Goal: Check status: Check status

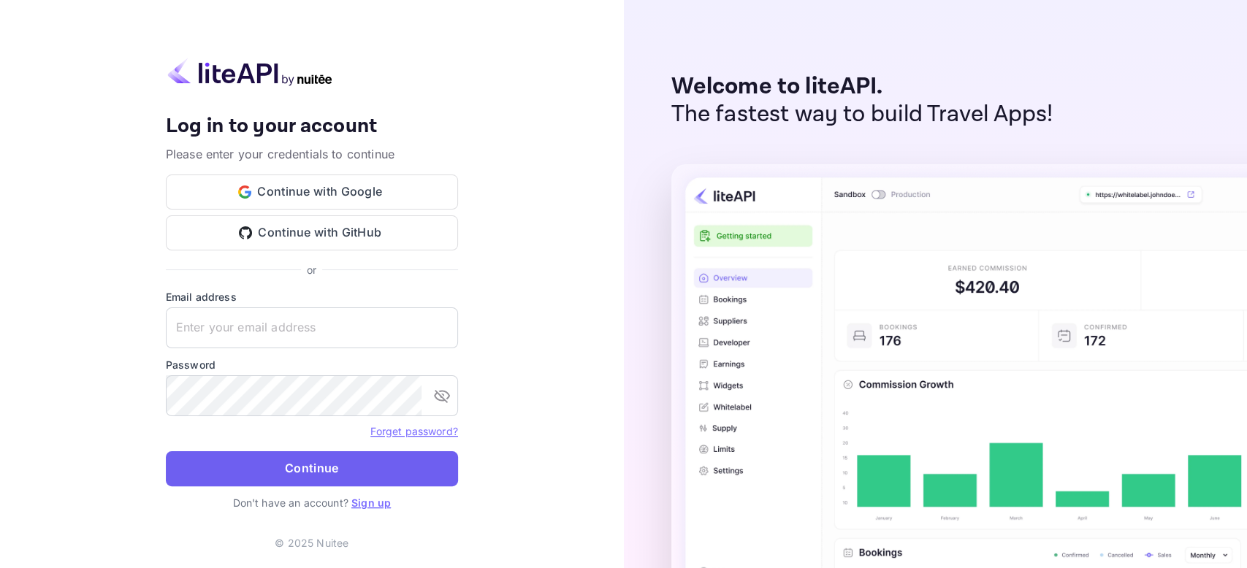
type input "[EMAIL_ADDRESS][DOMAIN_NAME]"
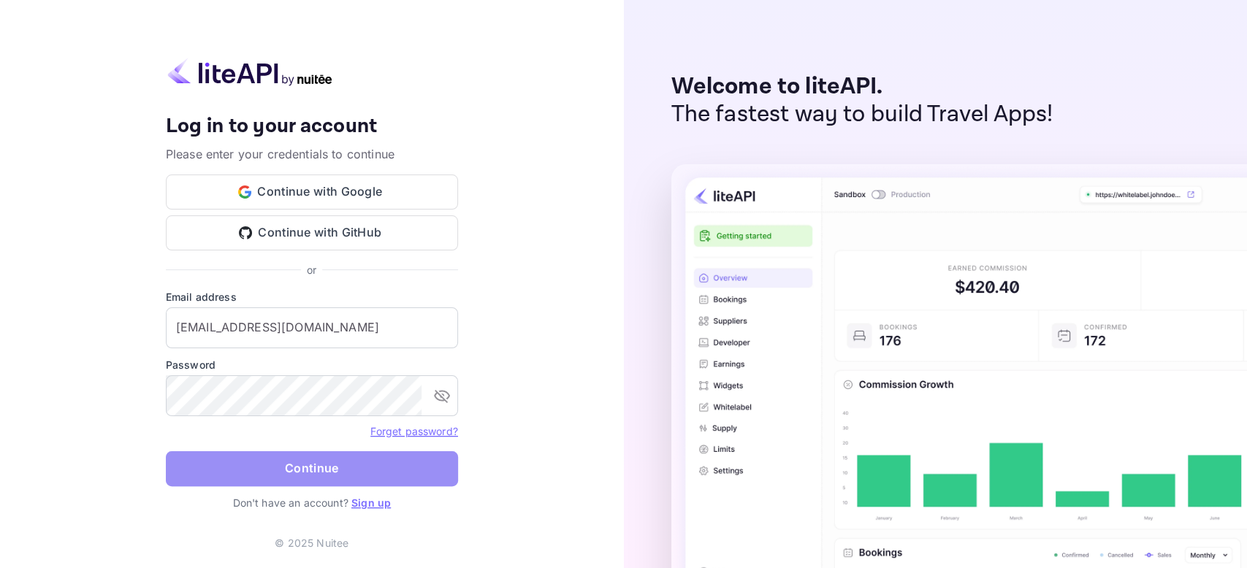
click at [271, 475] on button "Continue" at bounding box center [312, 468] width 292 height 35
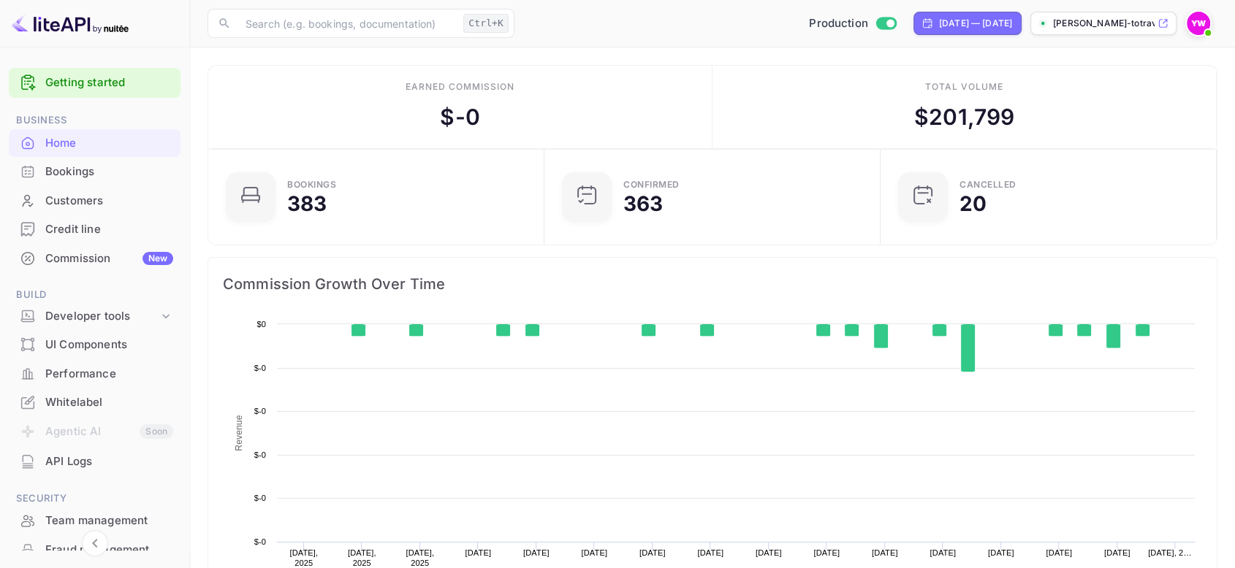
scroll to position [224, 315]
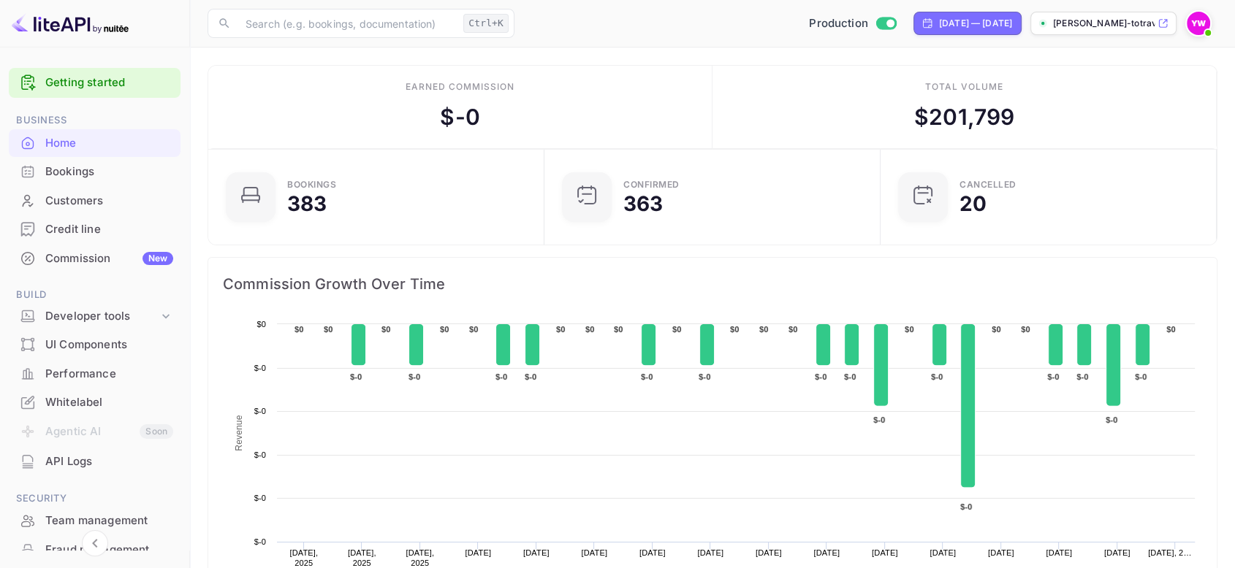
click at [56, 169] on div "Bookings" at bounding box center [109, 172] width 128 height 17
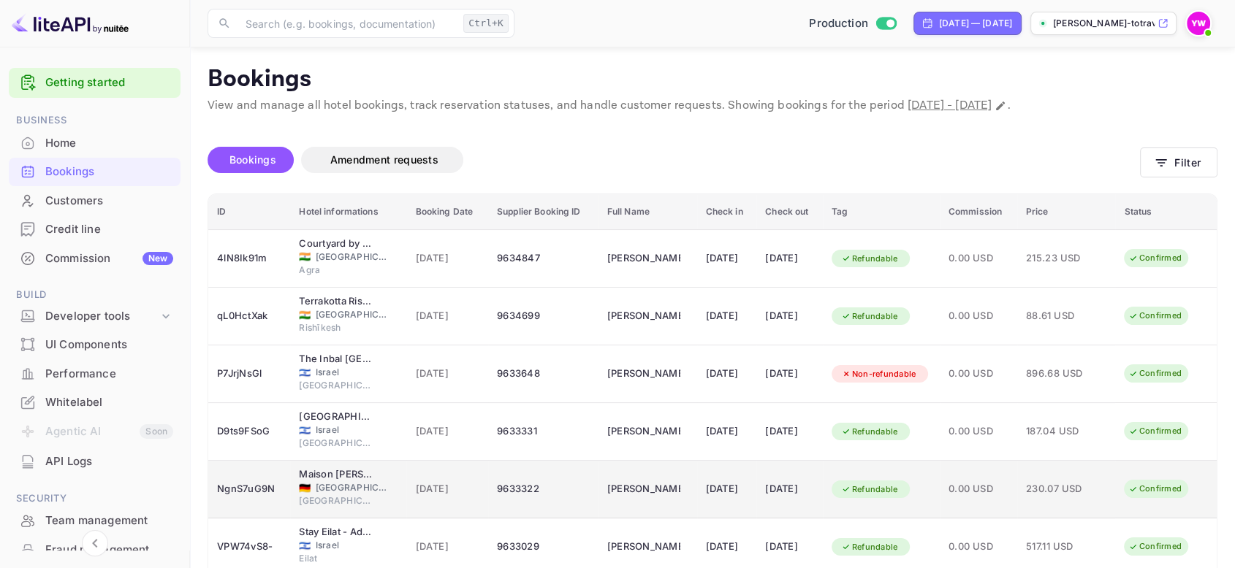
scroll to position [299, 0]
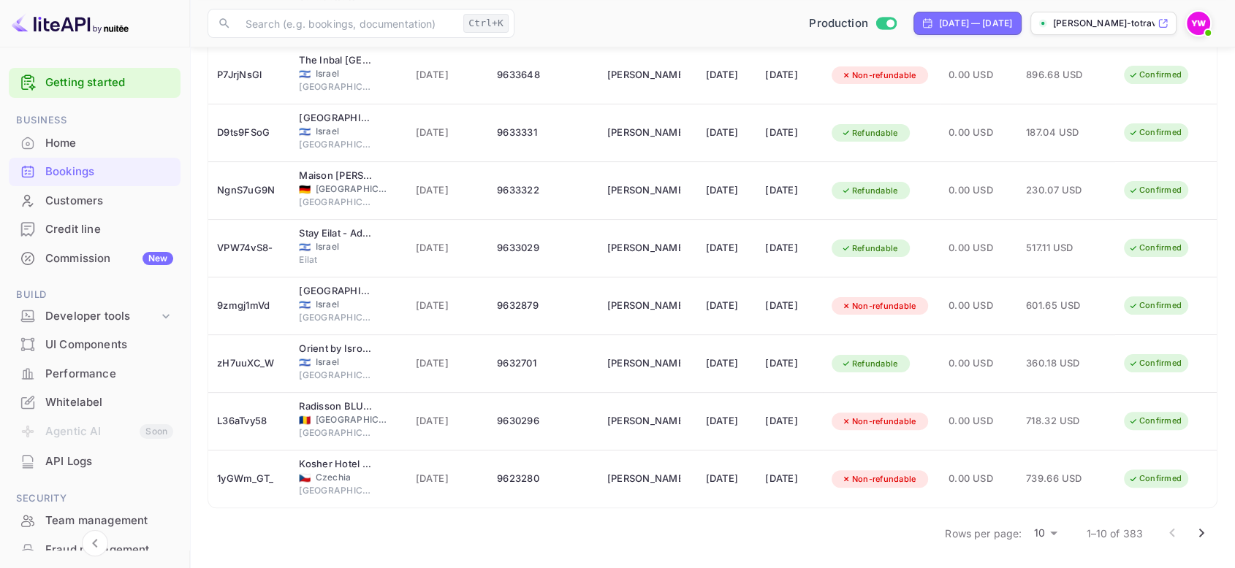
click at [1203, 533] on icon "Go to next page" at bounding box center [1201, 533] width 18 height 18
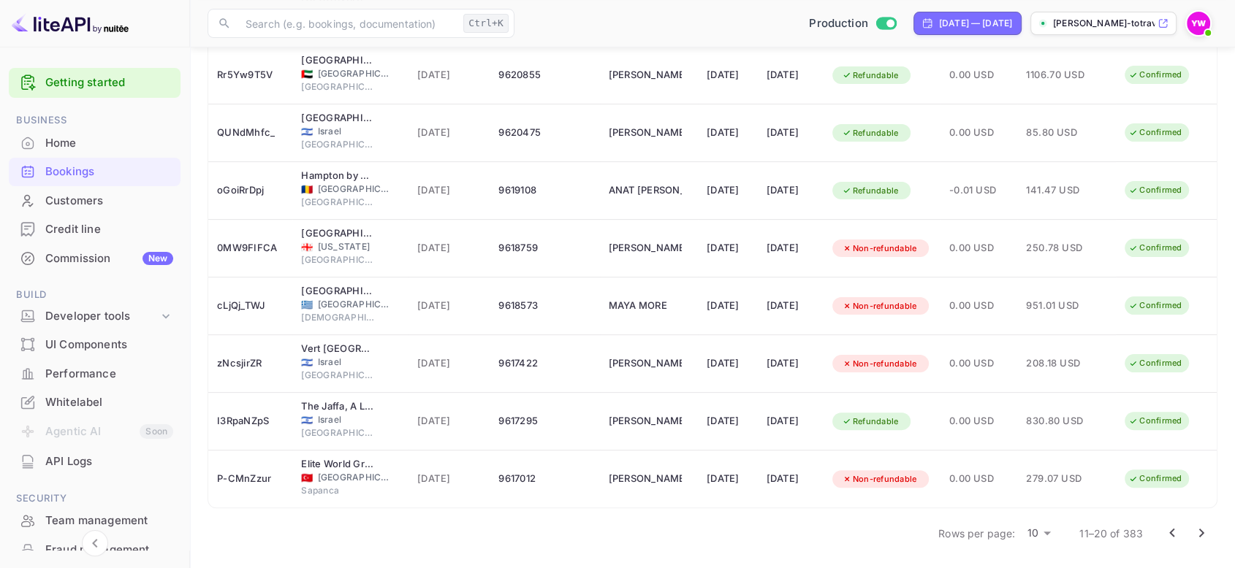
click at [1197, 530] on icon "Go to next page" at bounding box center [1201, 533] width 18 height 18
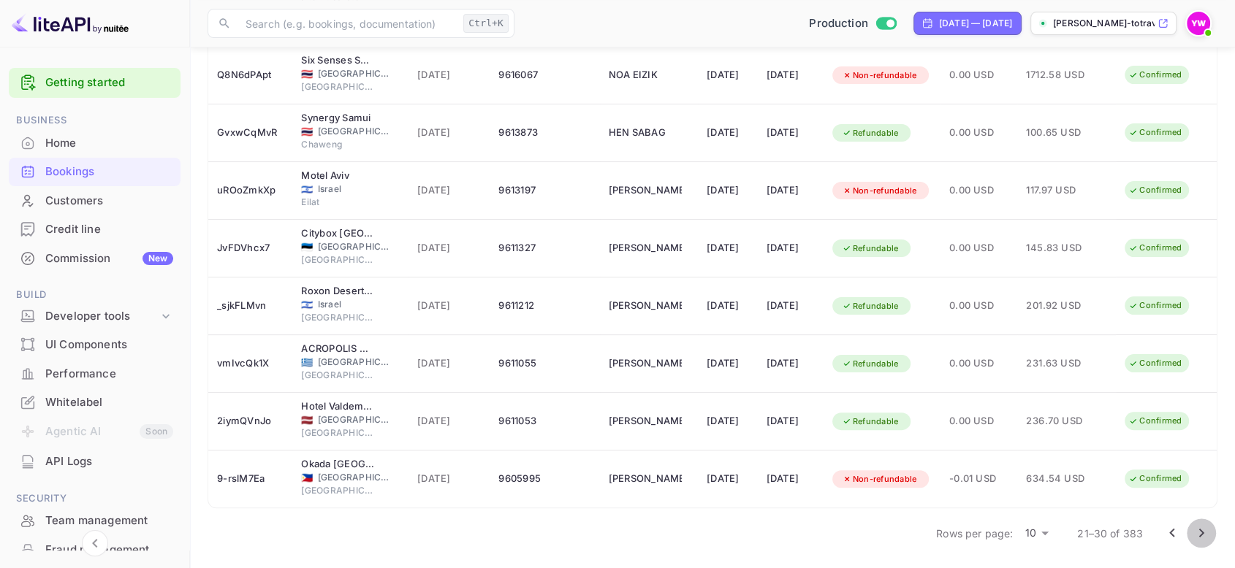
click at [1200, 533] on icon "Go to next page" at bounding box center [1201, 533] width 5 height 9
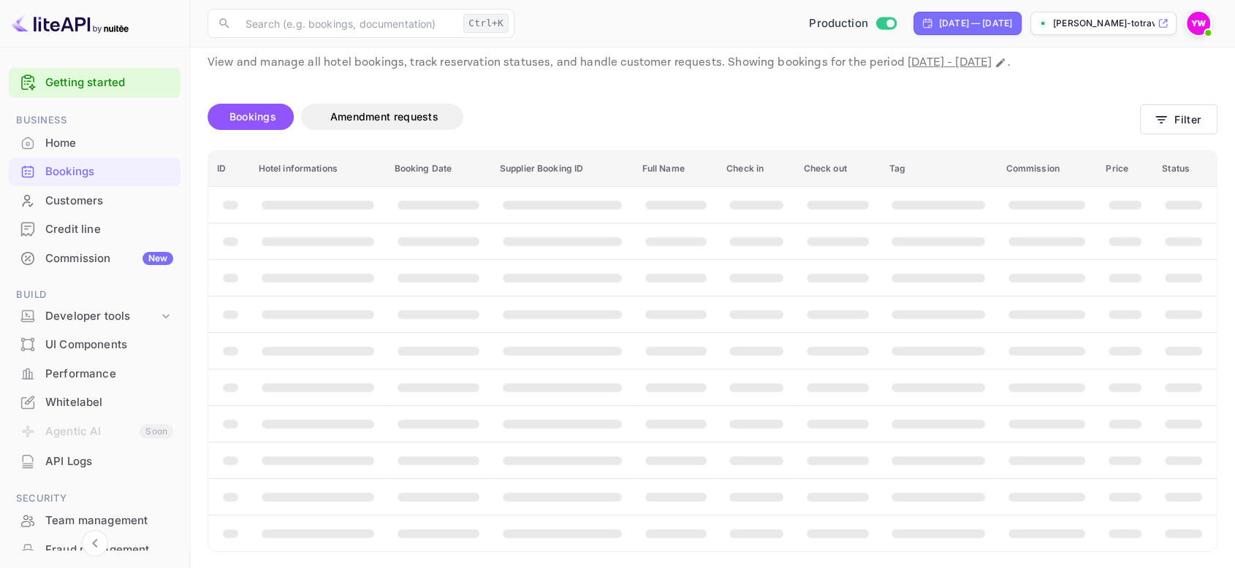
scroll to position [0, 0]
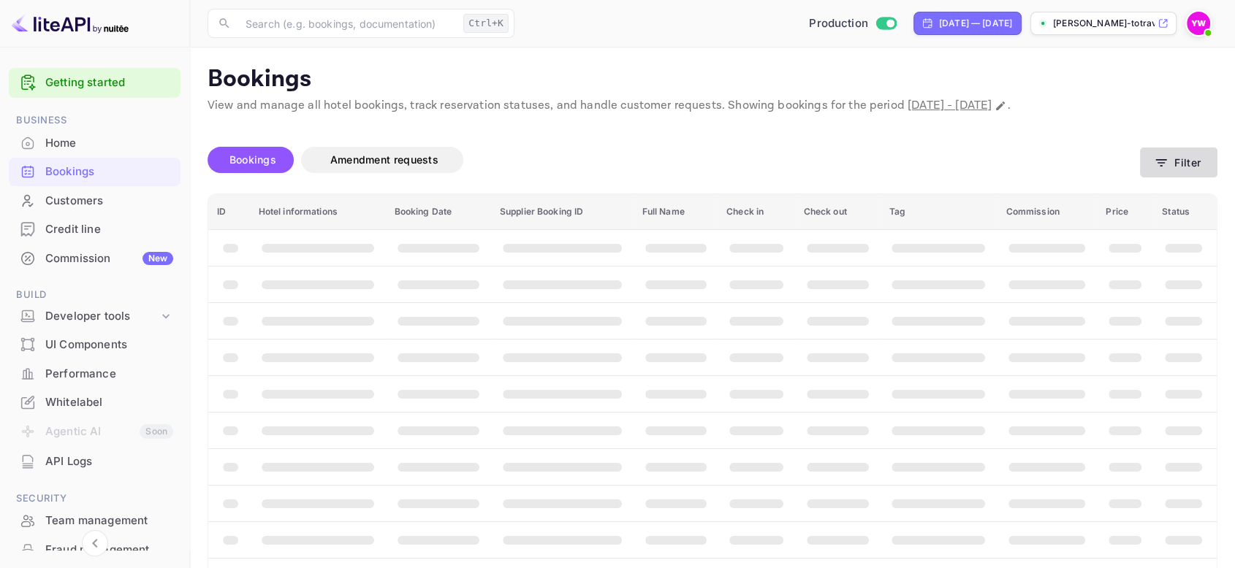
click at [1159, 164] on icon "button" at bounding box center [1160, 163] width 15 height 15
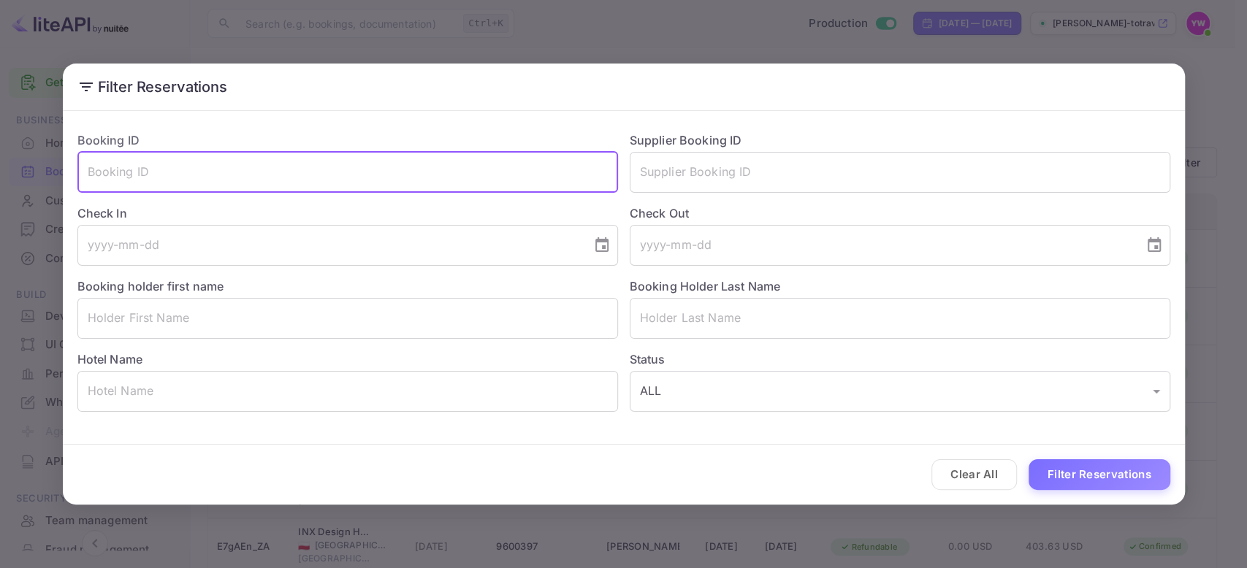
click at [216, 167] on input "text" at bounding box center [347, 172] width 541 height 41
paste input "9447697"
type input "9447697"
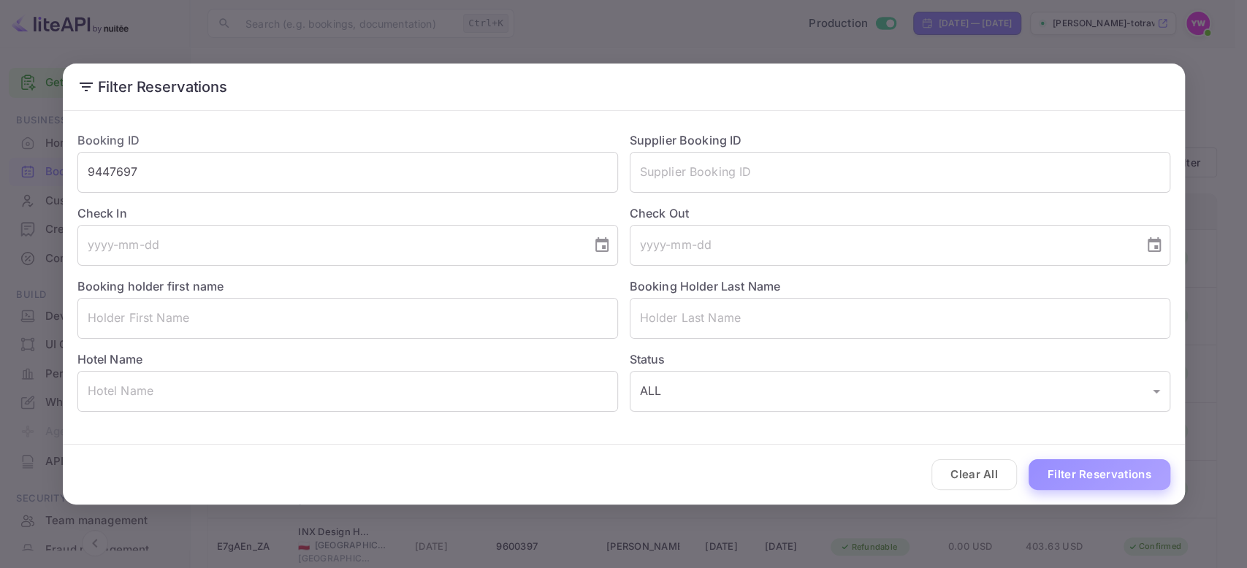
click at [1067, 478] on button "Filter Reservations" at bounding box center [1100, 474] width 142 height 31
click at [230, 50] on div "Filter Reservations Booking ID 9447697 ​ Supplier Booking ID ​ Check In ​ Check…" at bounding box center [623, 284] width 1247 height 568
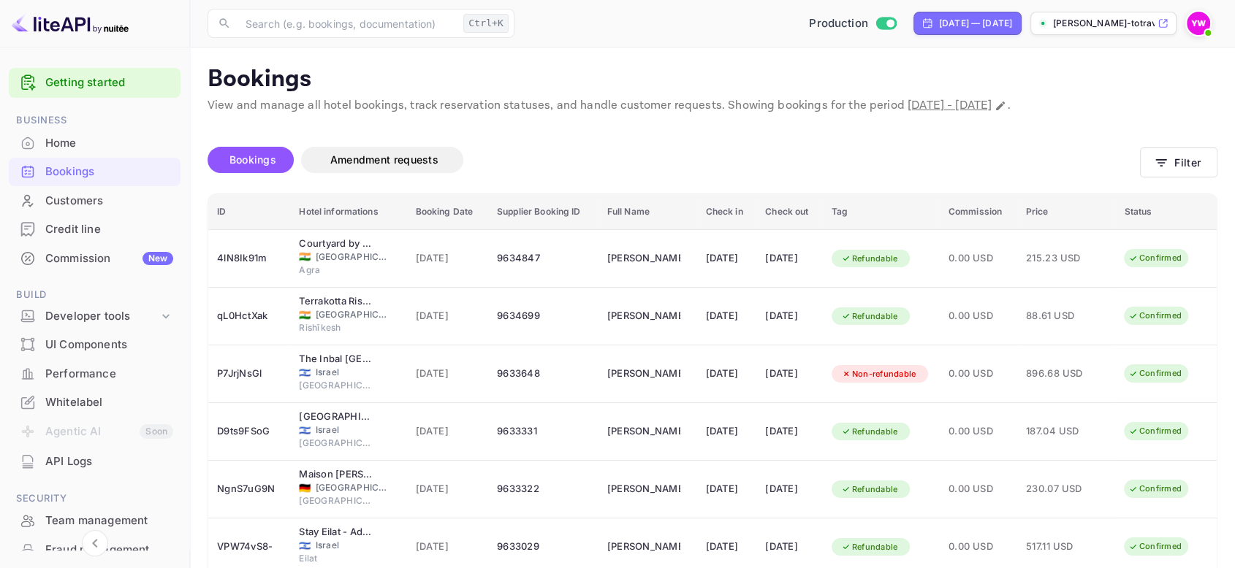
scroll to position [299, 0]
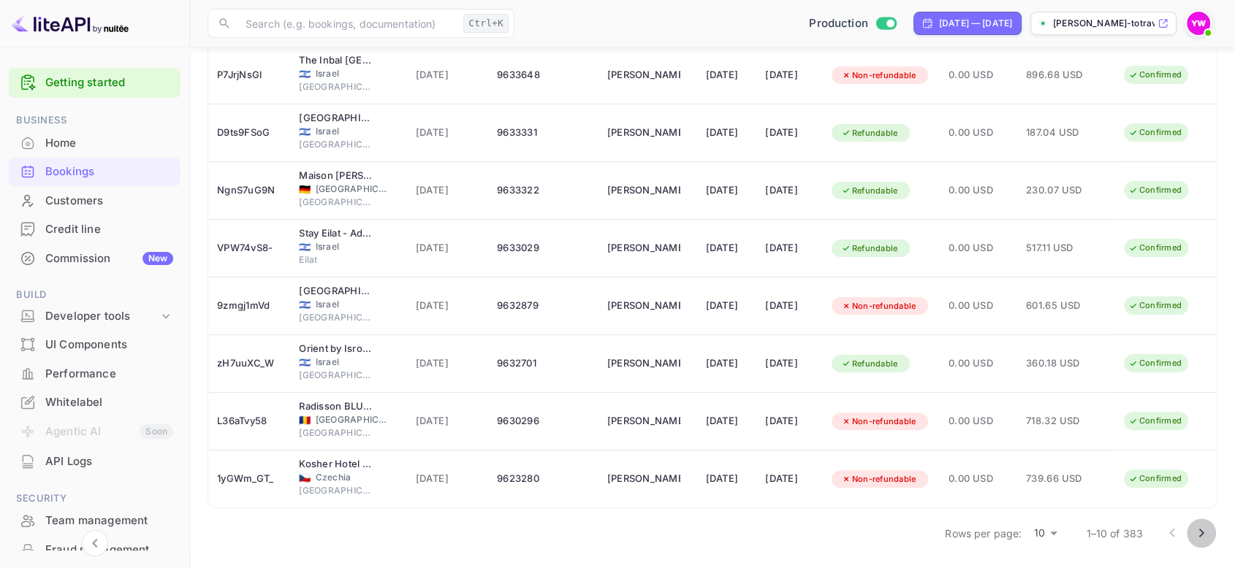
click at [1202, 534] on icon "Go to next page" at bounding box center [1201, 533] width 18 height 18
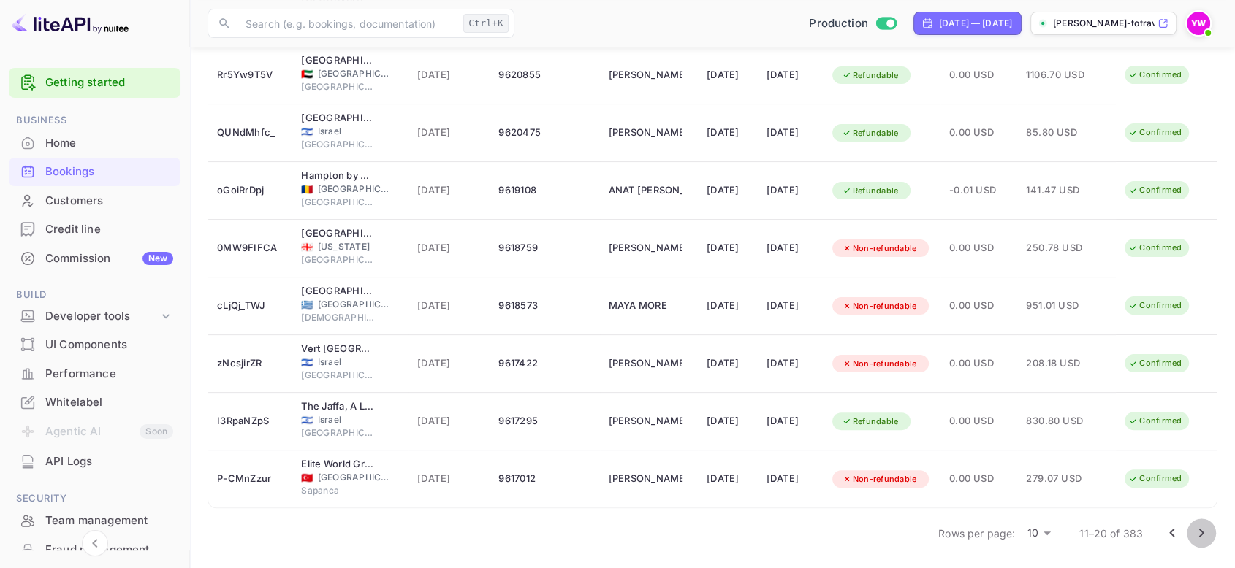
click at [1201, 529] on icon "Go to next page" at bounding box center [1201, 533] width 18 height 18
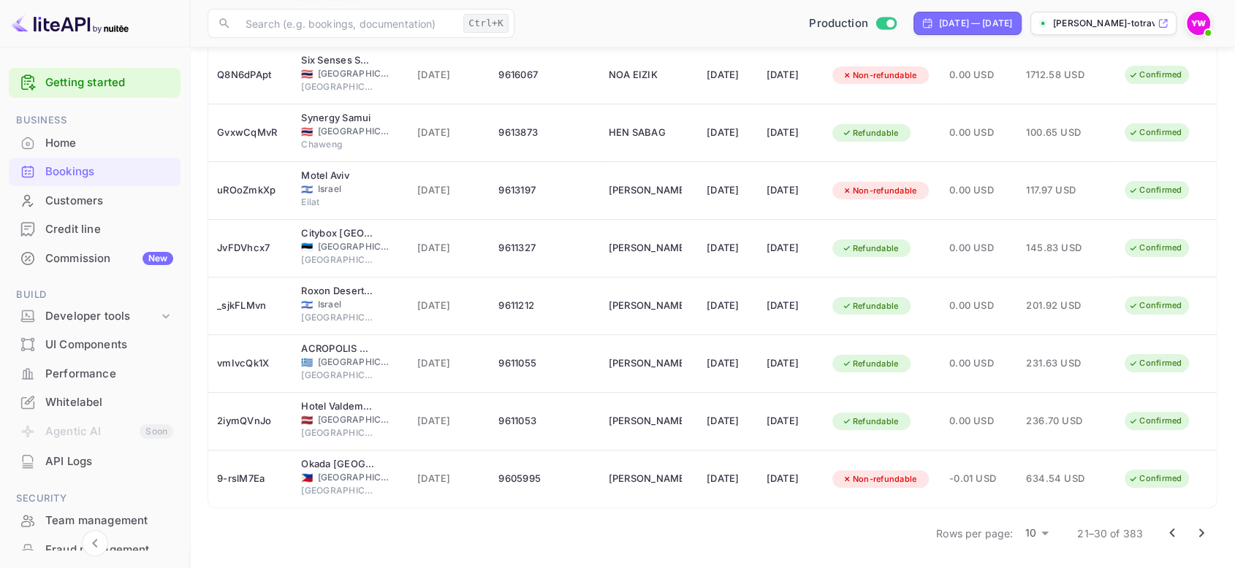
click at [1202, 534] on icon "Go to next page" at bounding box center [1201, 533] width 18 height 18
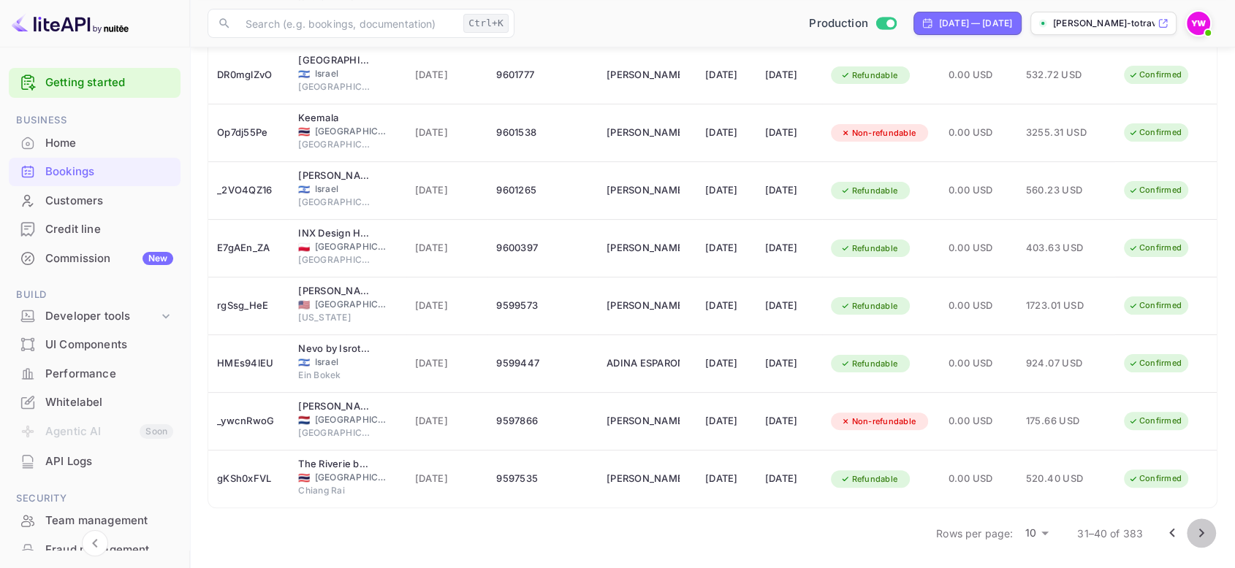
click at [1204, 536] on icon "Go to next page" at bounding box center [1201, 533] width 18 height 18
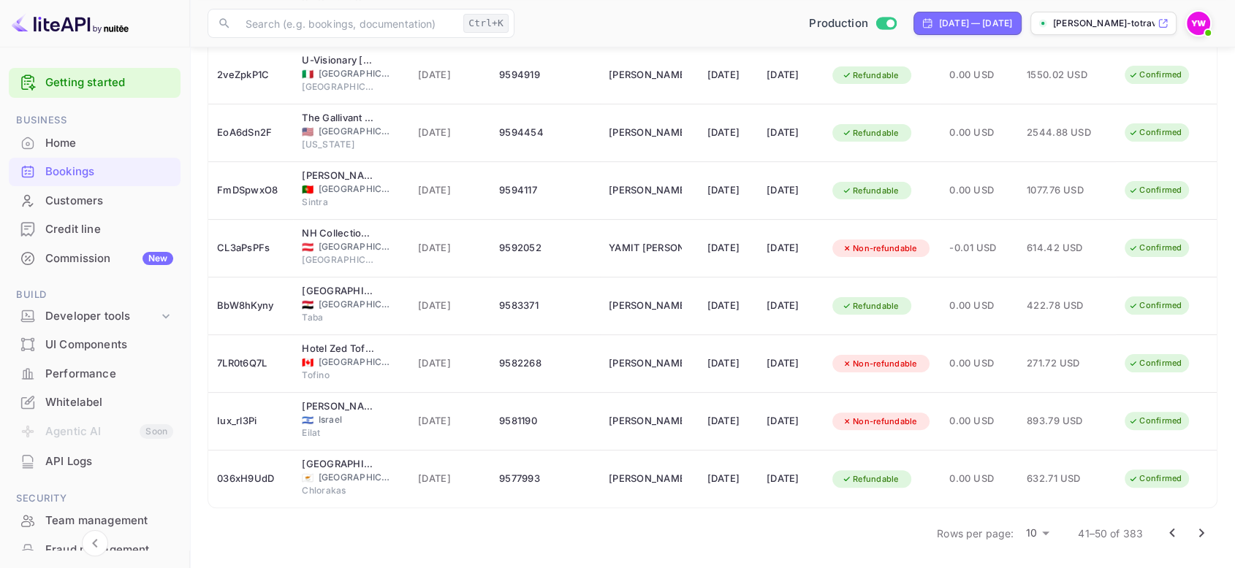
click at [1197, 533] on icon "Go to next page" at bounding box center [1201, 533] width 18 height 18
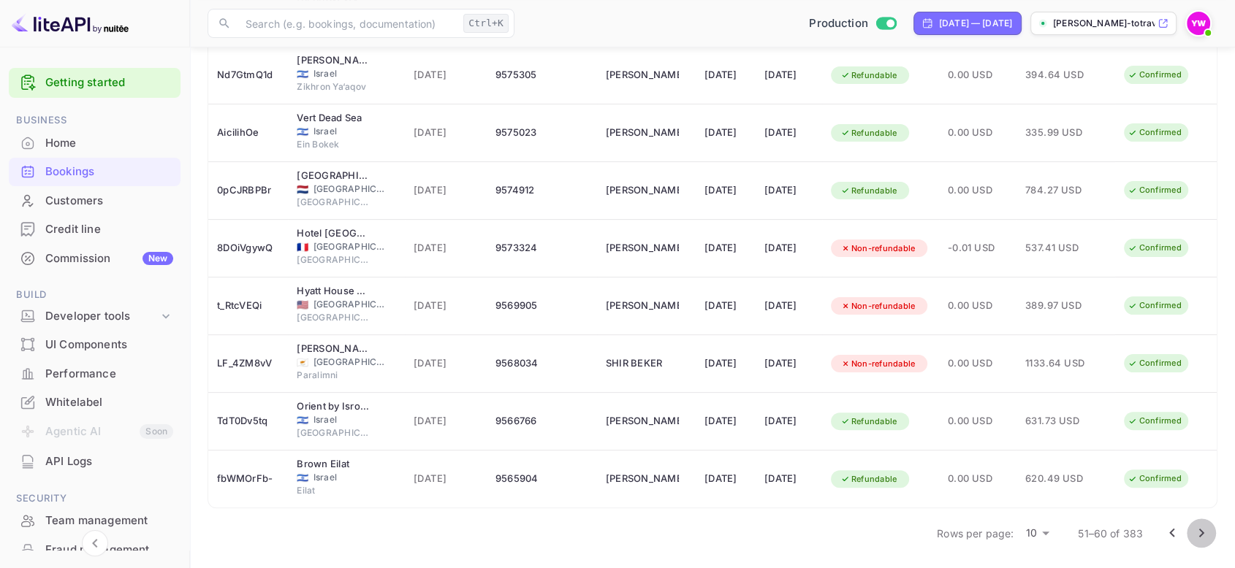
click at [1203, 534] on icon "Go to next page" at bounding box center [1201, 533] width 18 height 18
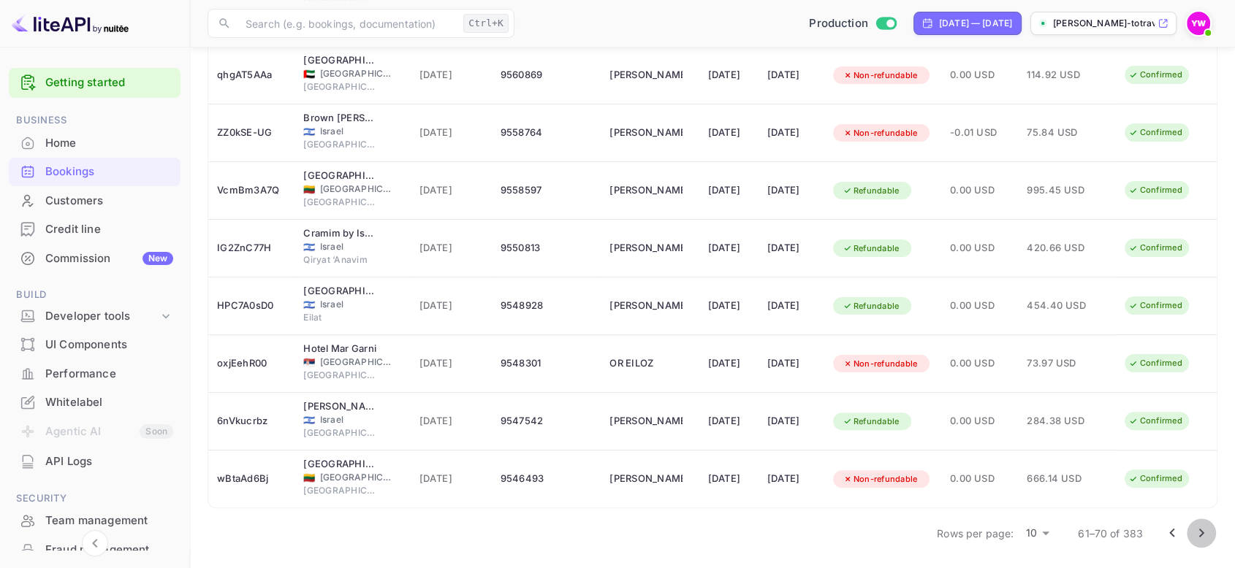
click at [1206, 527] on icon "Go to next page" at bounding box center [1201, 533] width 18 height 18
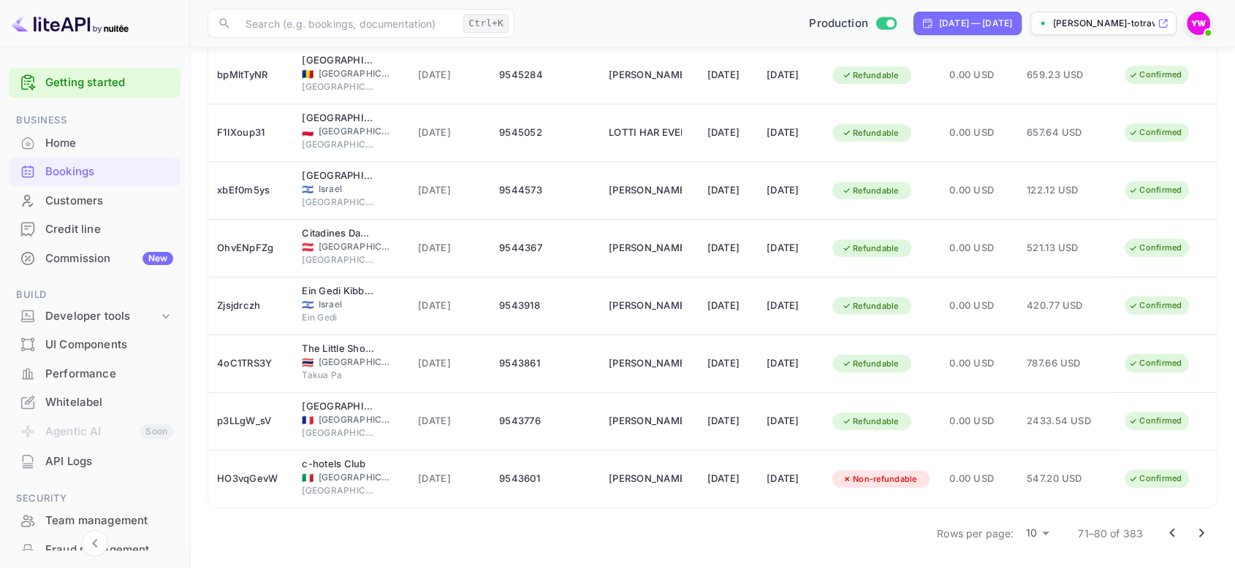
click at [1201, 530] on icon "Go to next page" at bounding box center [1201, 533] width 5 height 9
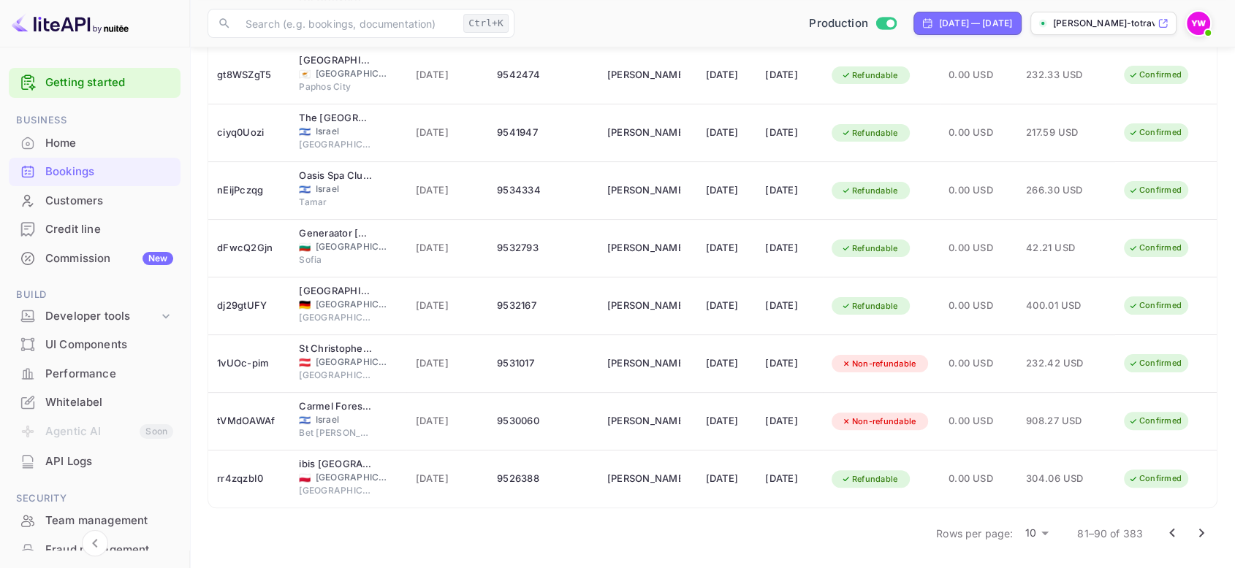
click at [1204, 533] on icon "Go to next page" at bounding box center [1201, 533] width 18 height 18
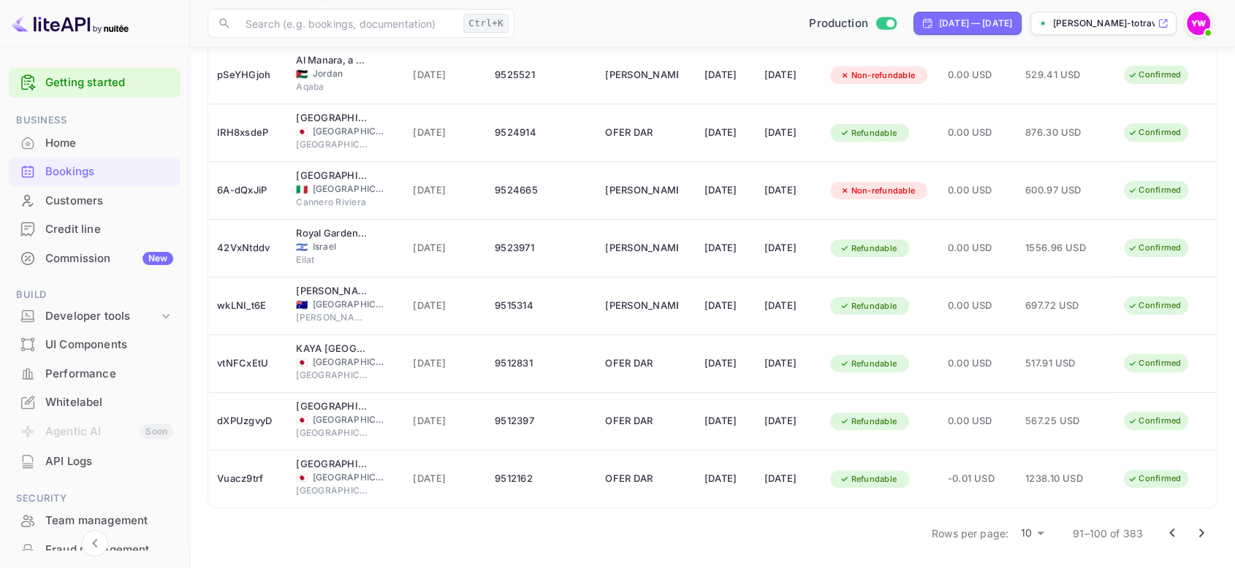
click at [1205, 534] on icon "Go to next page" at bounding box center [1201, 533] width 18 height 18
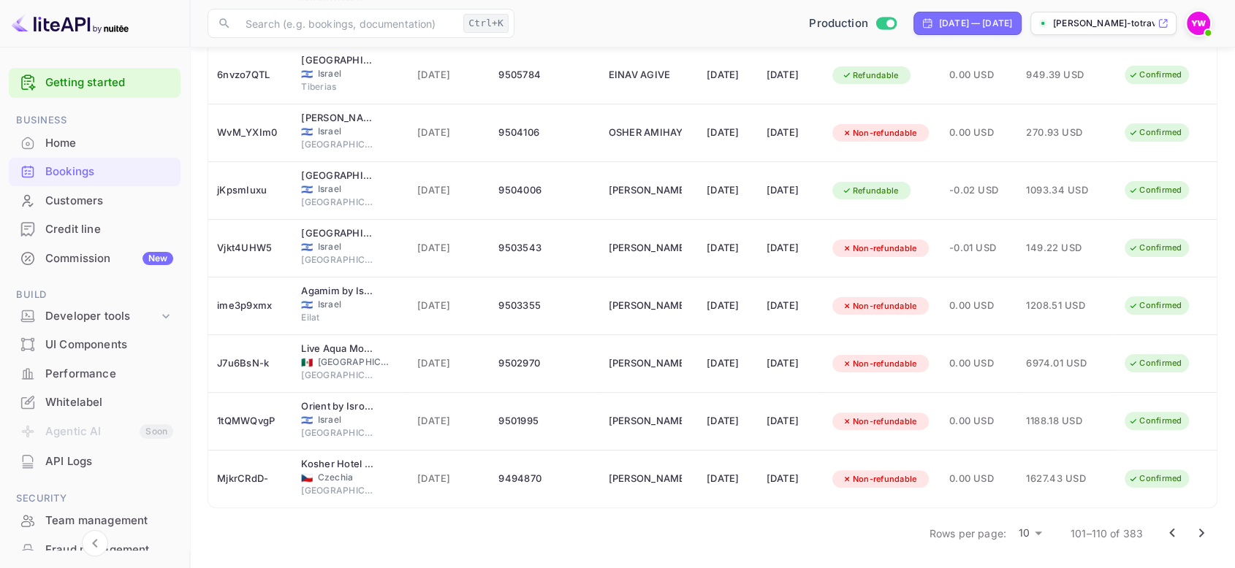
click at [1202, 534] on icon "Go to next page" at bounding box center [1201, 533] width 18 height 18
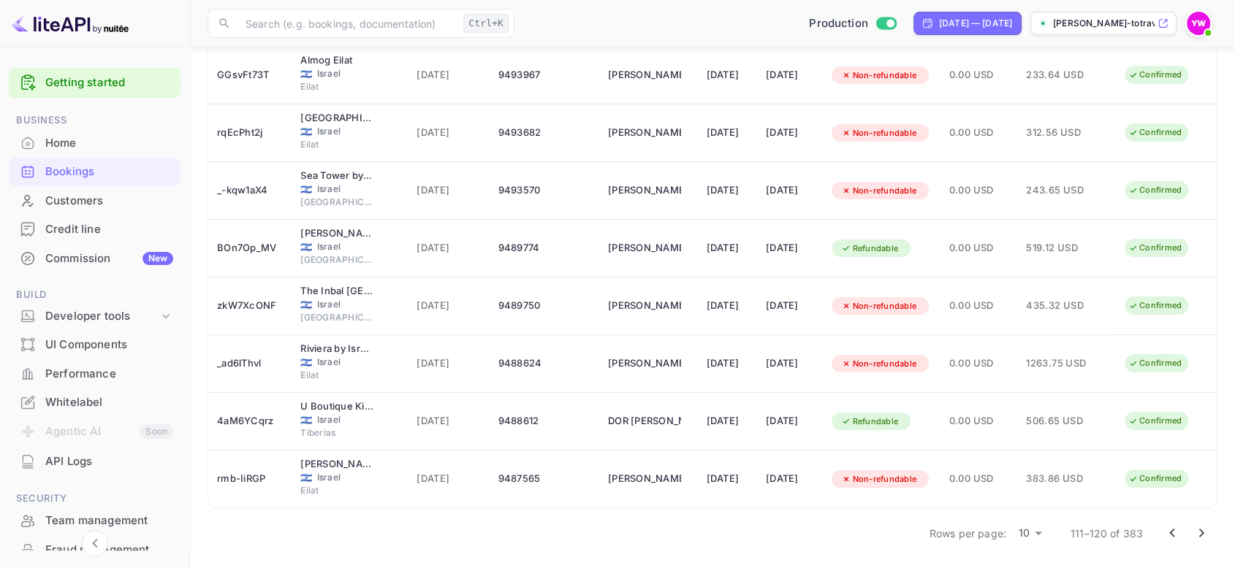
click at [1199, 535] on icon "Go to next page" at bounding box center [1201, 533] width 5 height 9
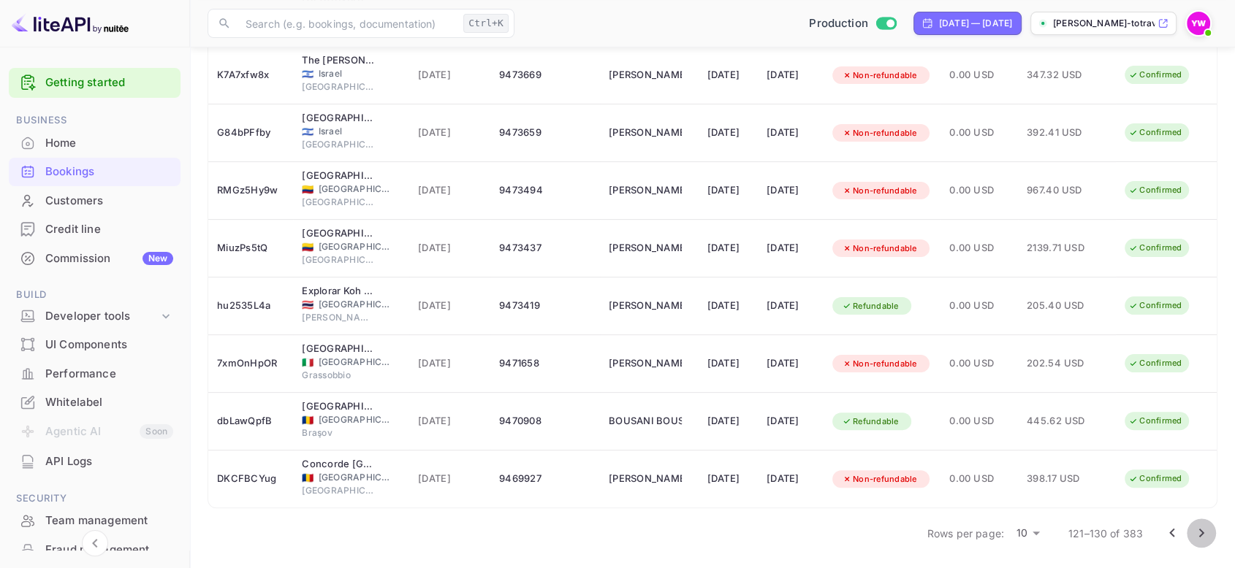
click at [1198, 533] on icon "Go to next page" at bounding box center [1201, 533] width 18 height 18
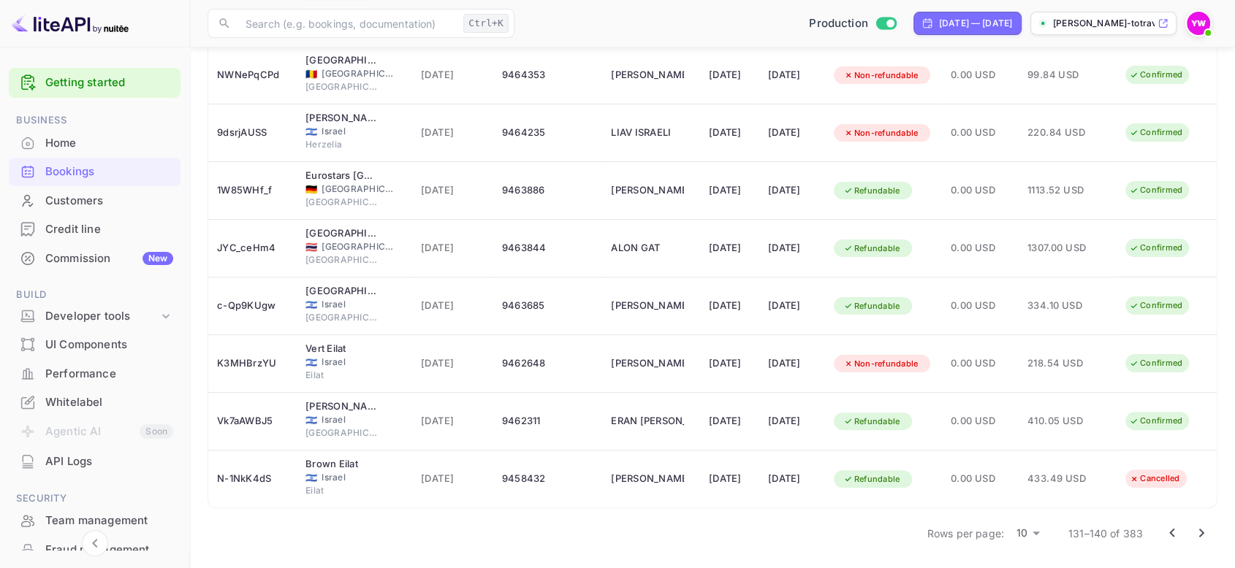
click at [1205, 530] on icon "Go to next page" at bounding box center [1201, 533] width 18 height 18
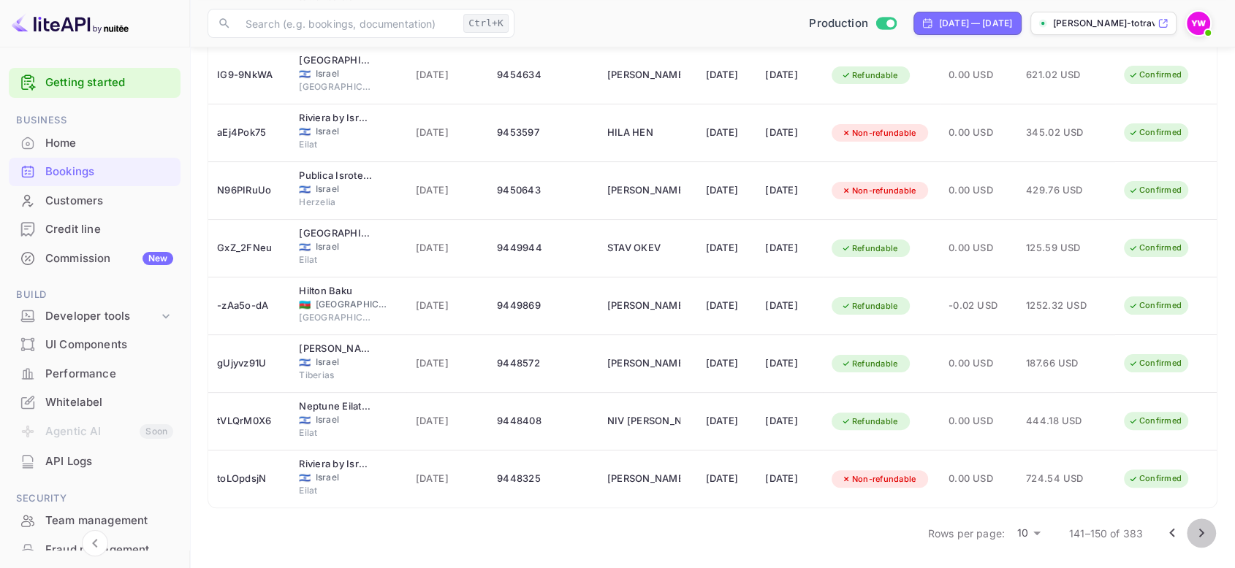
click at [1198, 533] on icon "Go to next page" at bounding box center [1201, 533] width 18 height 18
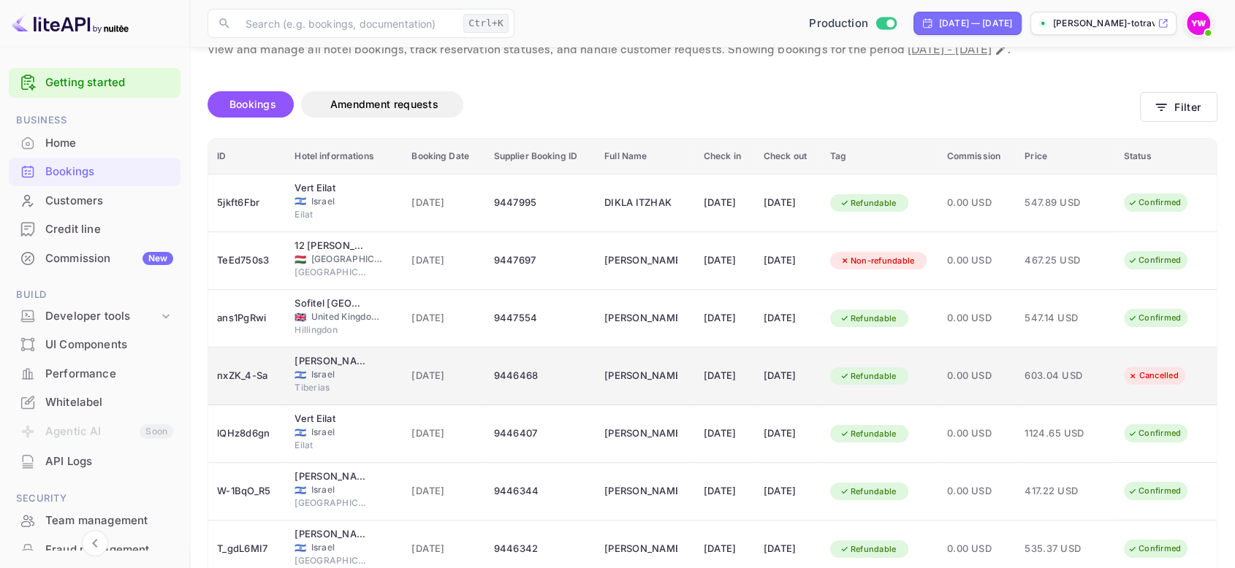
scroll to position [0, 0]
